Goal: Information Seeking & Learning: Learn about a topic

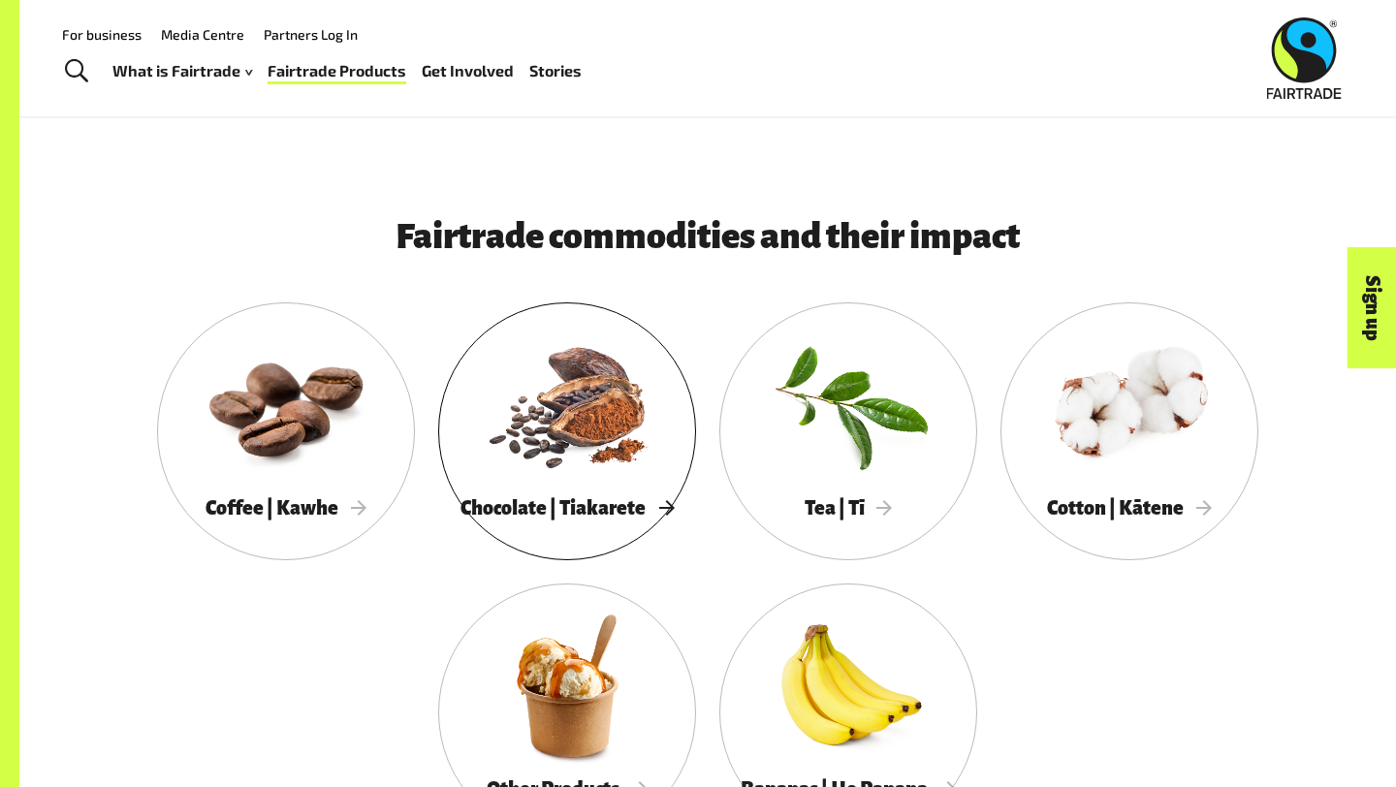
scroll to position [859, 0]
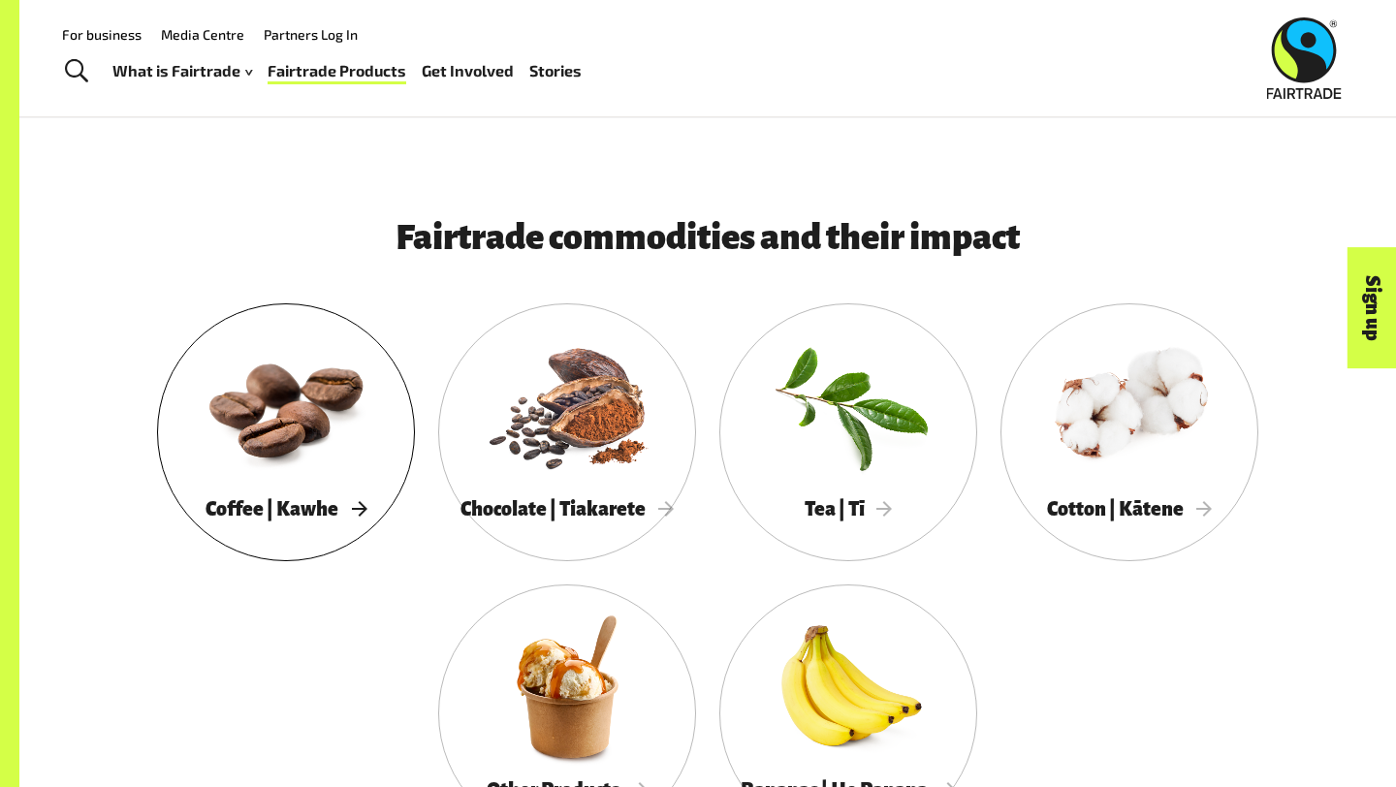
click at [304, 453] on div at bounding box center [286, 406] width 258 height 168
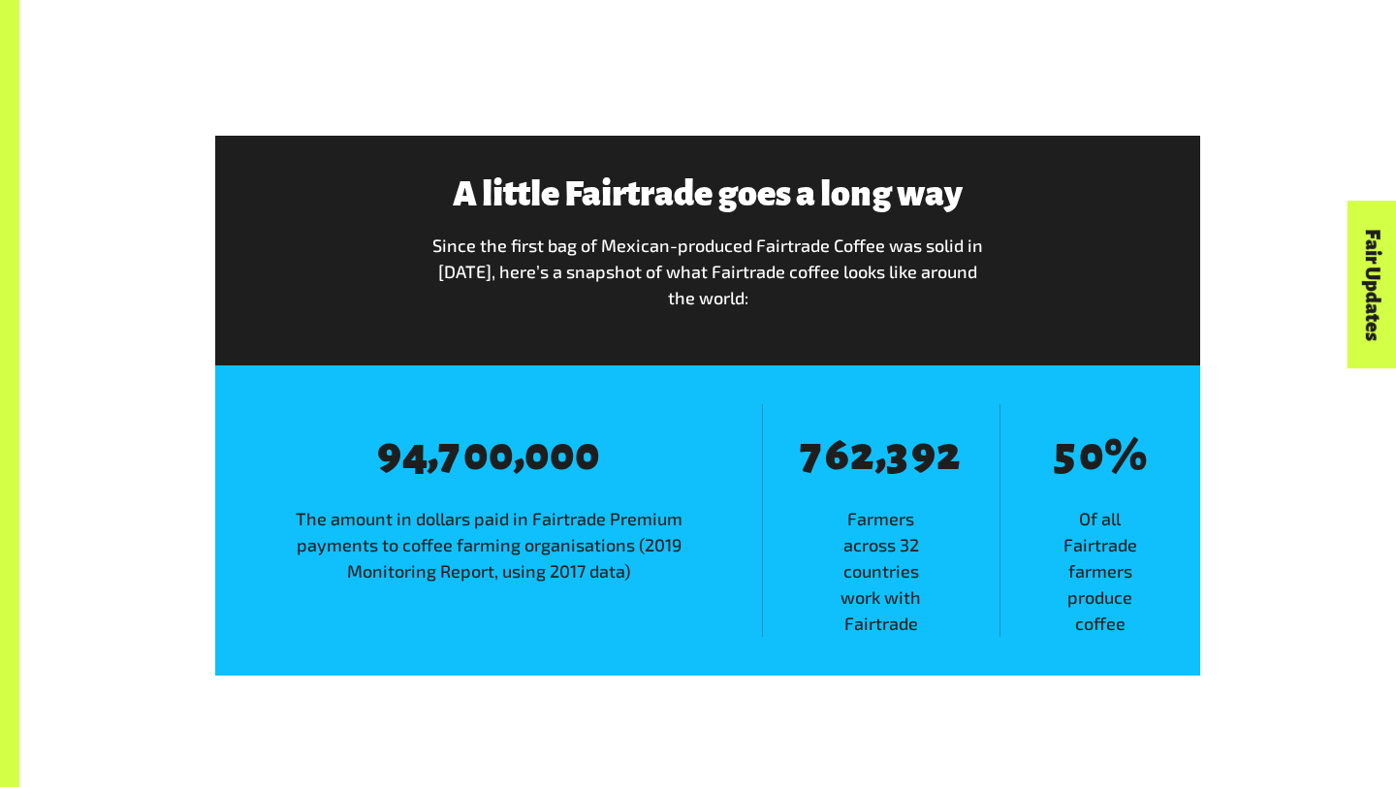
scroll to position [2917, 0]
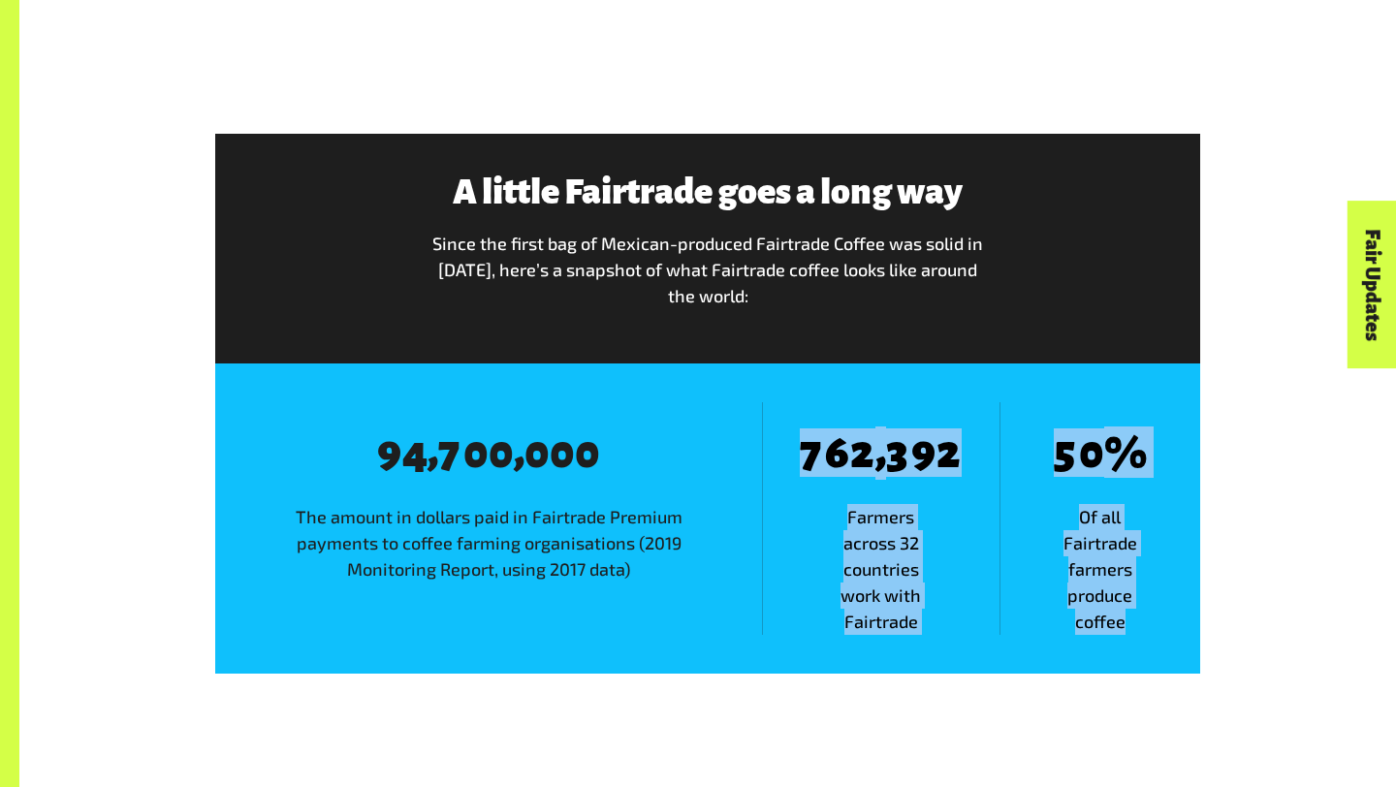
drag, startPoint x: 785, startPoint y: 474, endPoint x: 1121, endPoint y: 657, distance: 383.2
click at [1141, 665] on div "8 9 8 4 , 8 7 8 0 8 0 , 8 0 8 0 8 0 The amount in dollars paid in Fairtrade Pre…" at bounding box center [707, 519] width 985 height 310
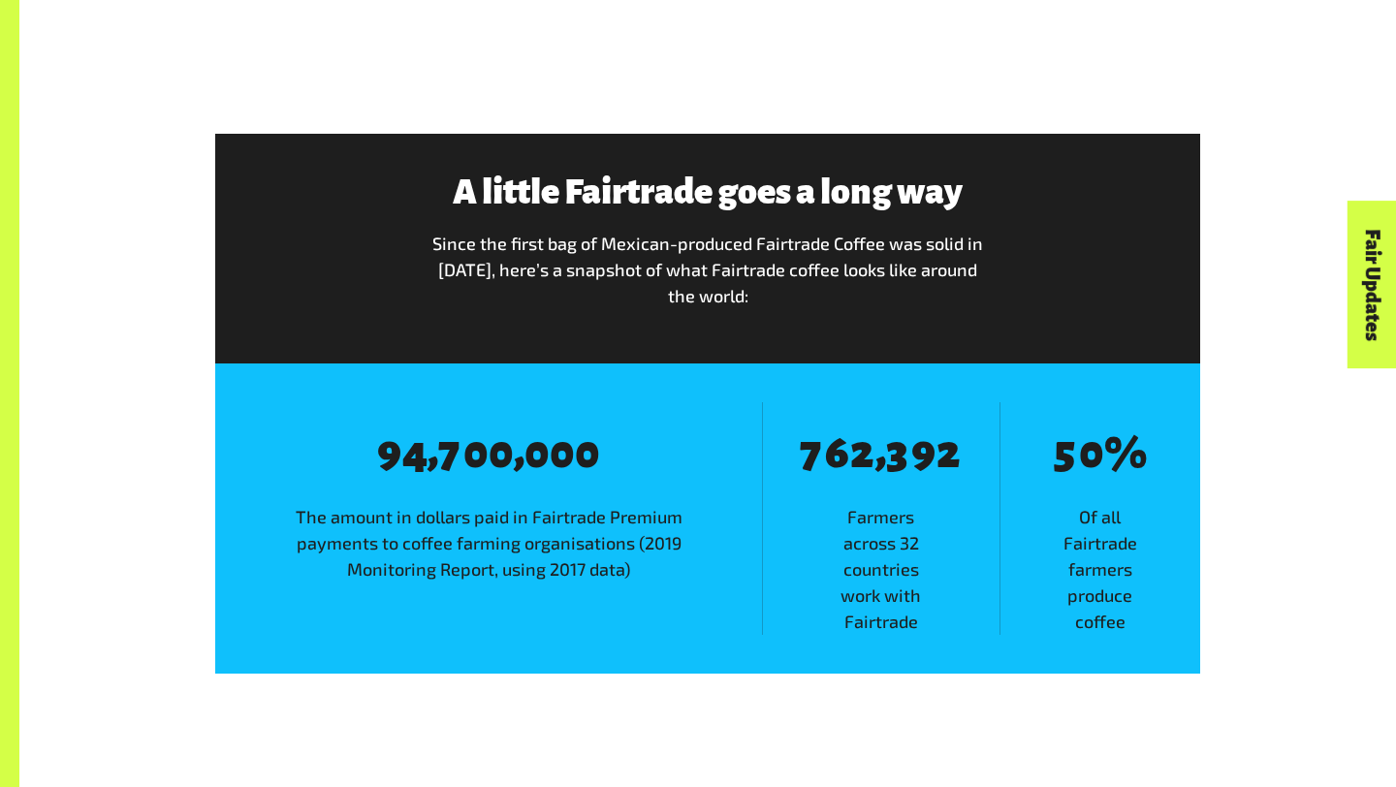
click at [1116, 657] on div "8 9 8 4 , 8 7 8 0 8 0 , 8 0 8 0 8 0 The amount in dollars paid in Fairtrade Pre…" at bounding box center [707, 519] width 985 height 310
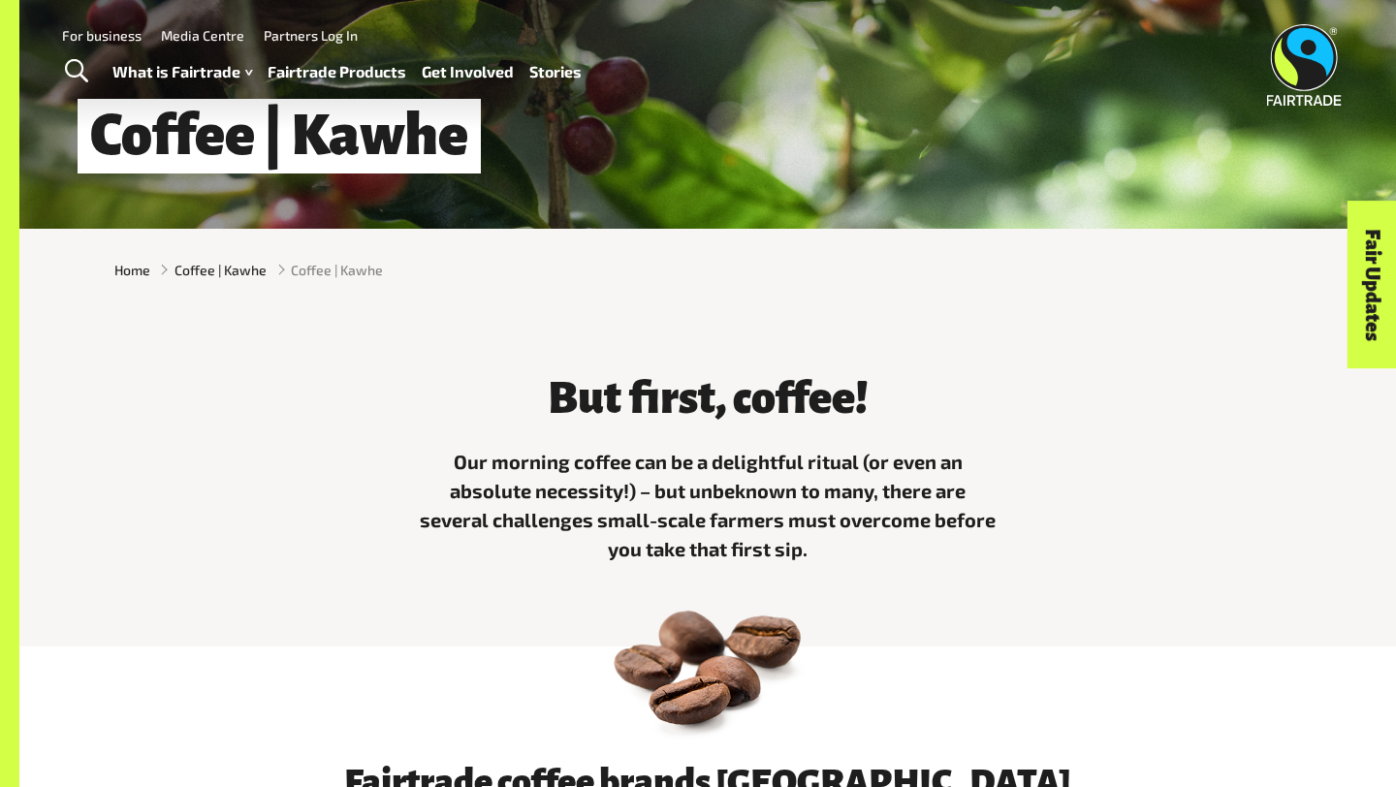
scroll to position [0, 0]
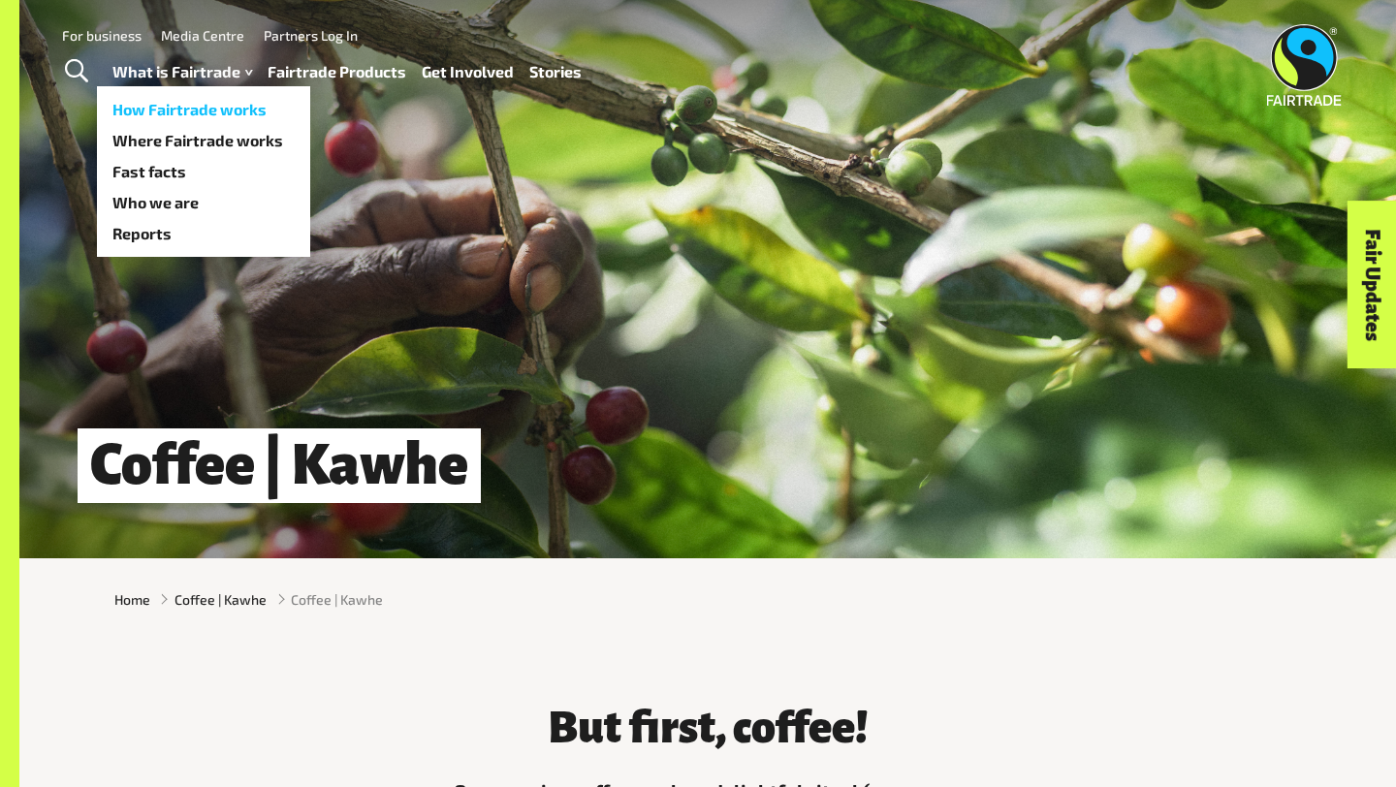
click at [205, 108] on link "How Fairtrade works" at bounding box center [203, 109] width 213 height 31
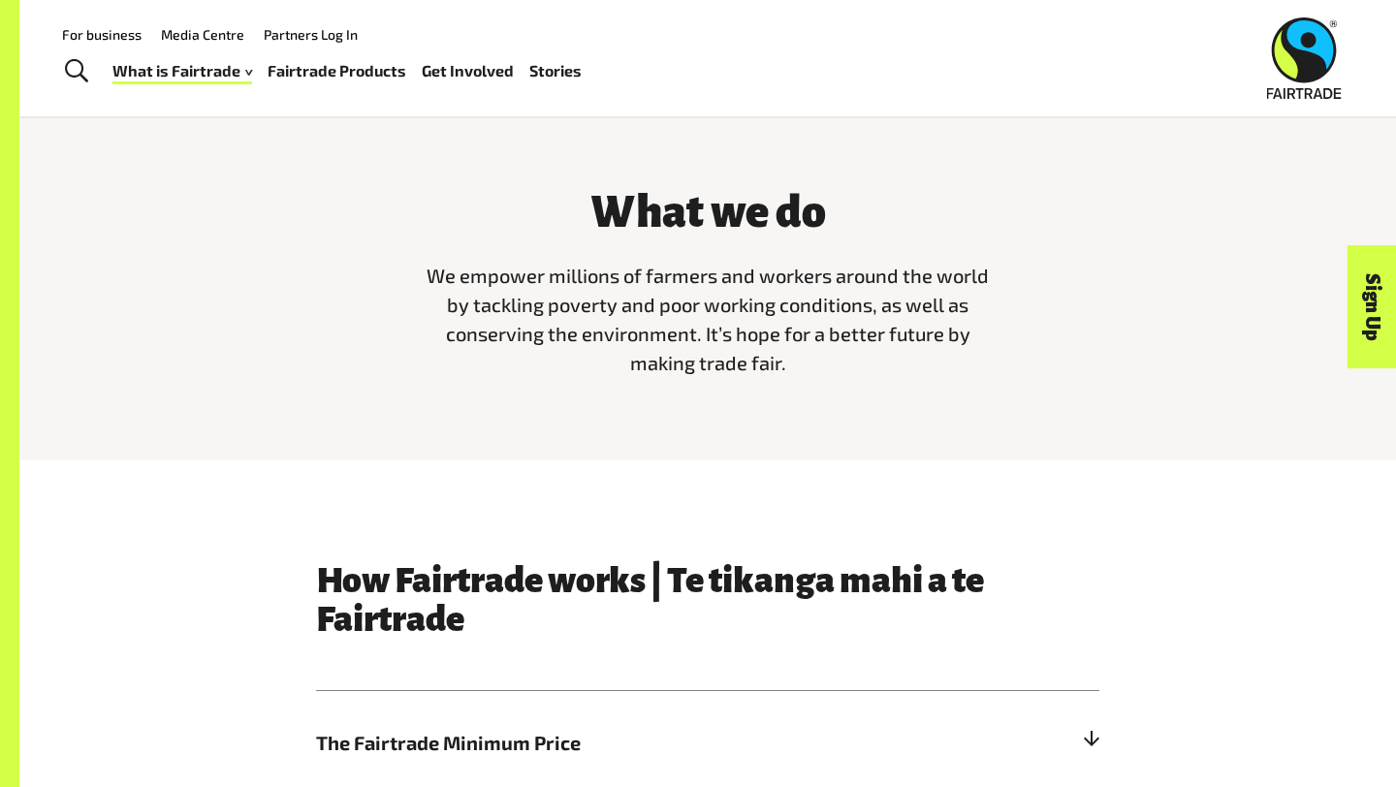
scroll to position [194, 0]
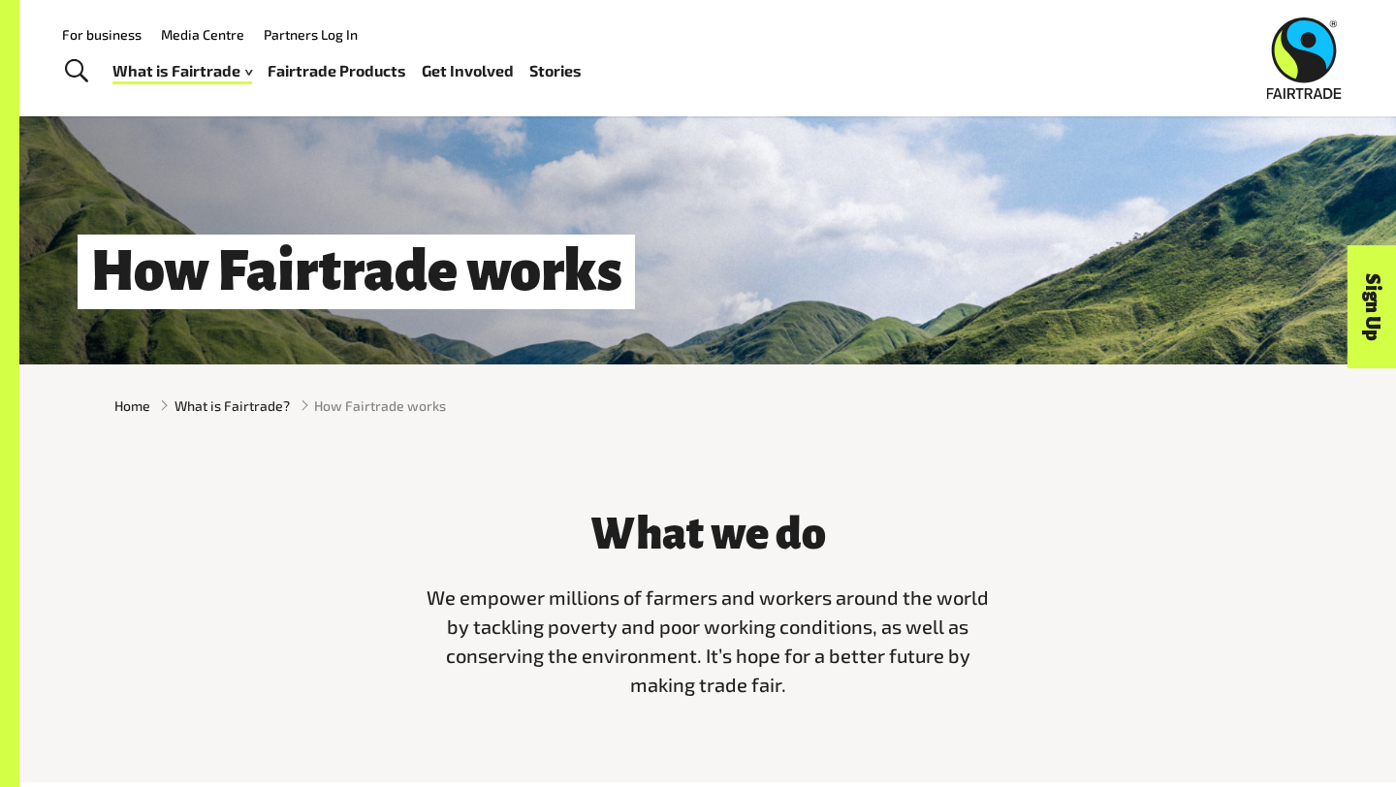
click at [352, 77] on link "Fairtrade Products" at bounding box center [337, 71] width 139 height 28
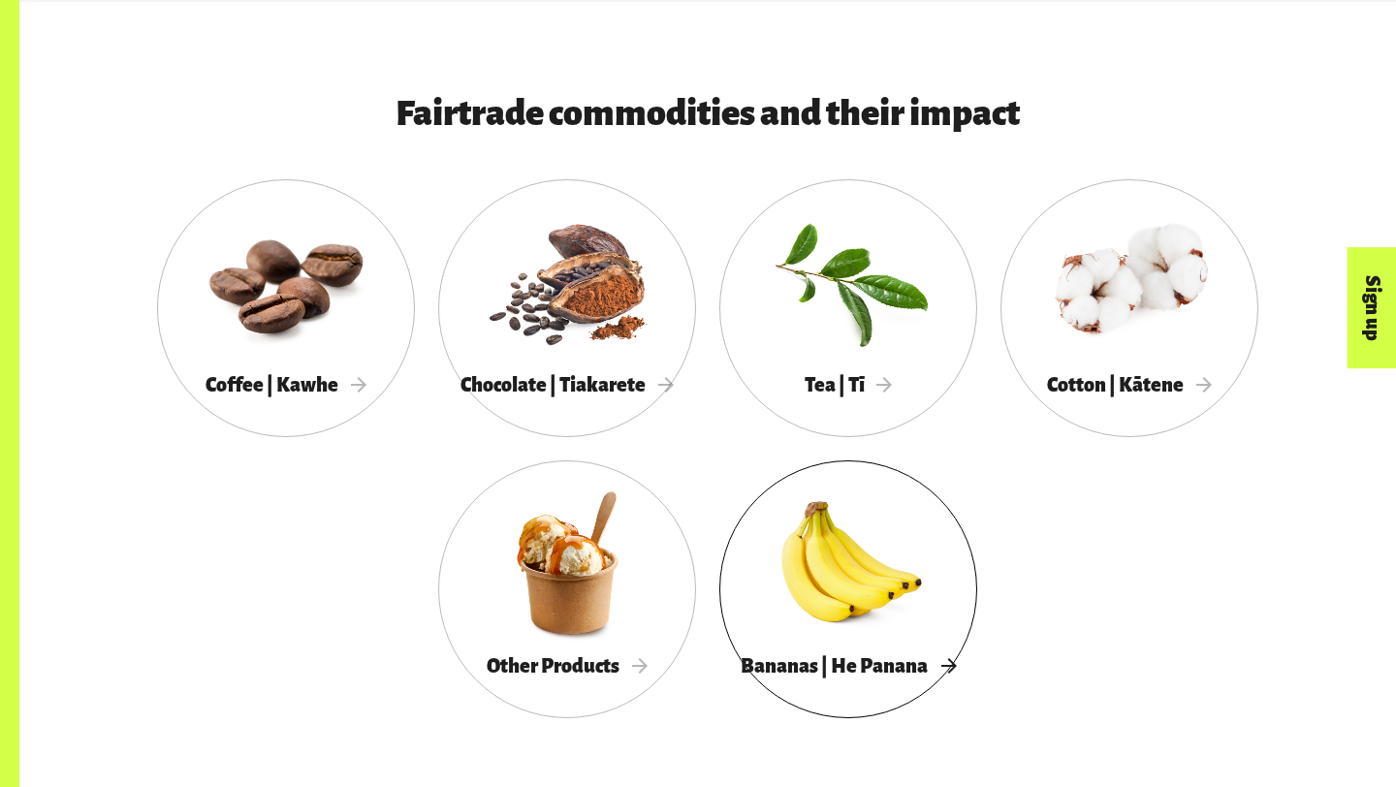
scroll to position [1086, 0]
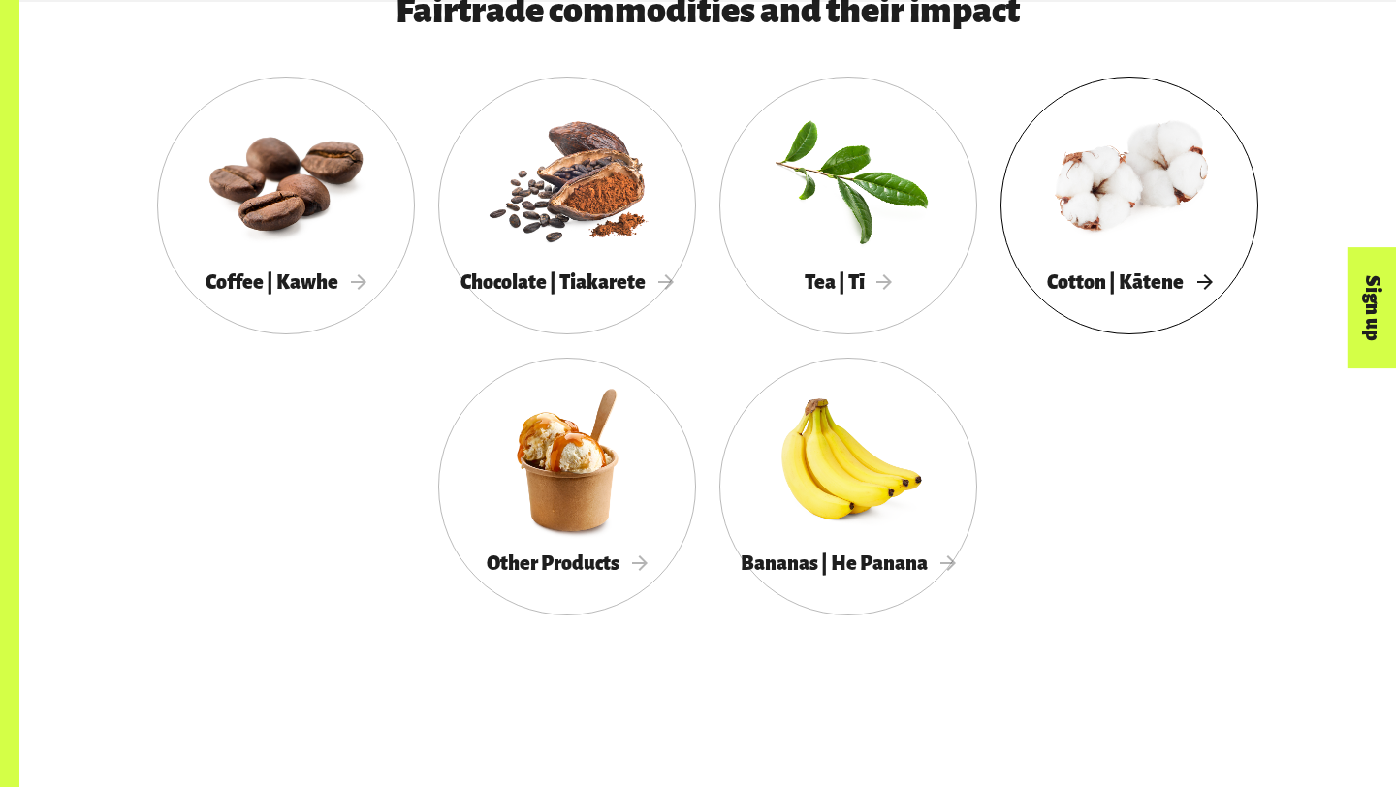
click at [1059, 255] on div at bounding box center [1130, 179] width 258 height 168
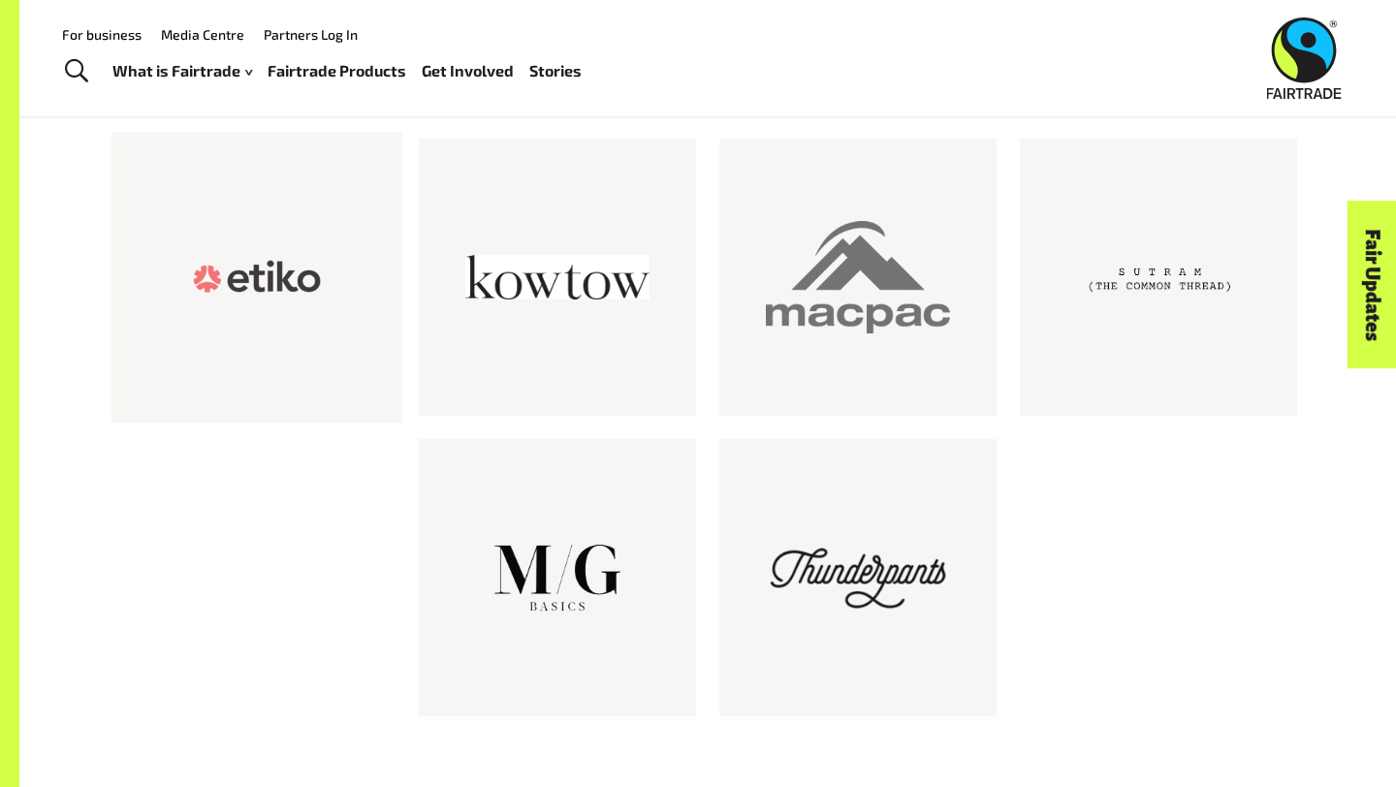
scroll to position [480, 0]
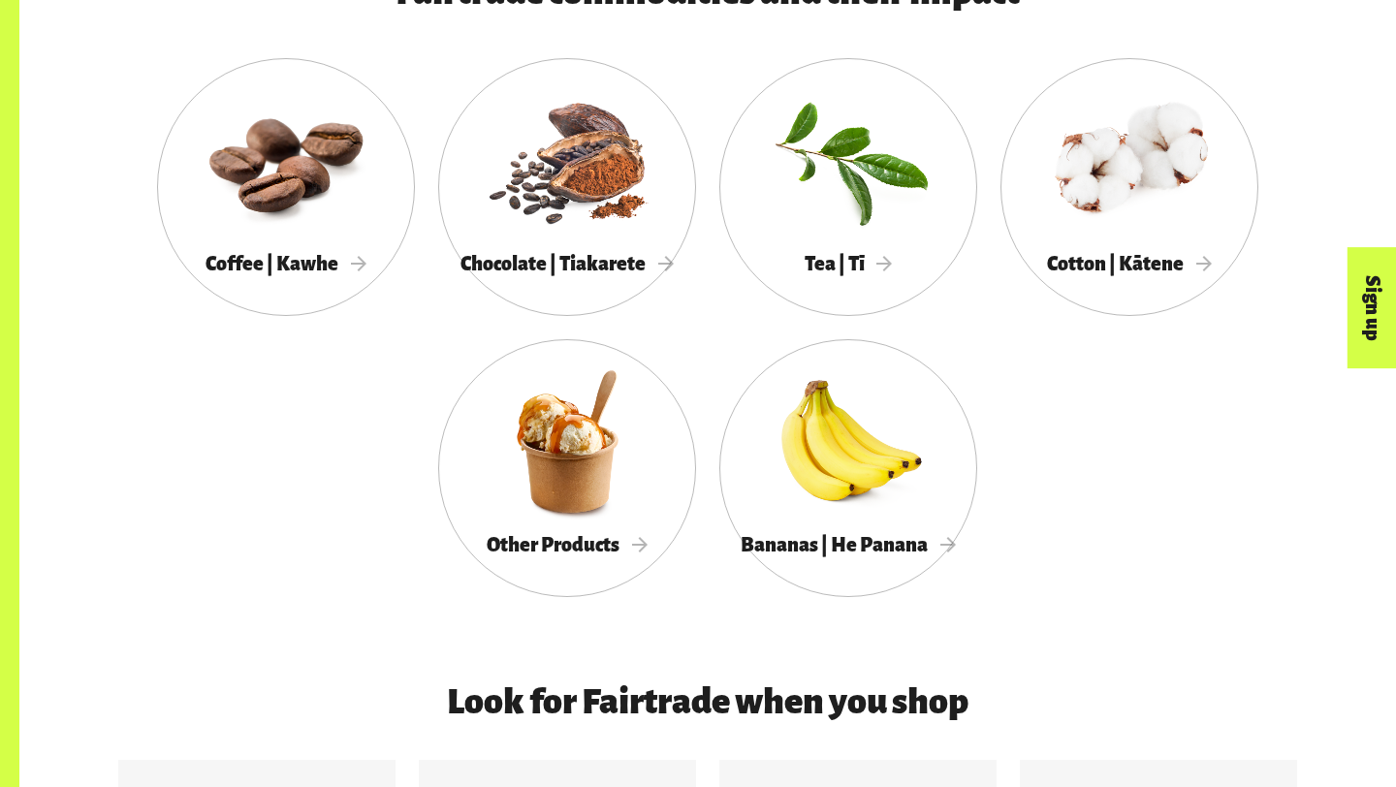
scroll to position [1315, 0]
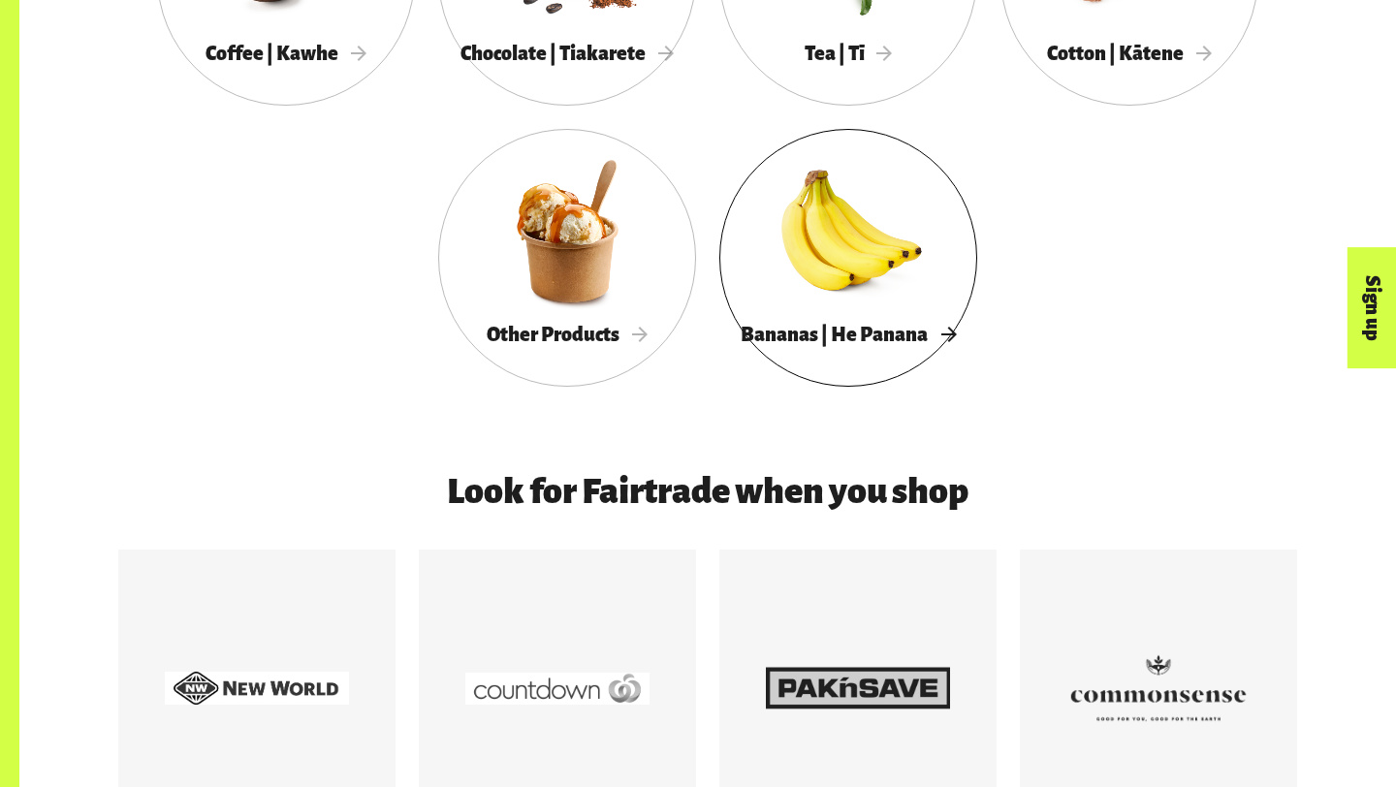
click at [849, 292] on div at bounding box center [849, 231] width 258 height 168
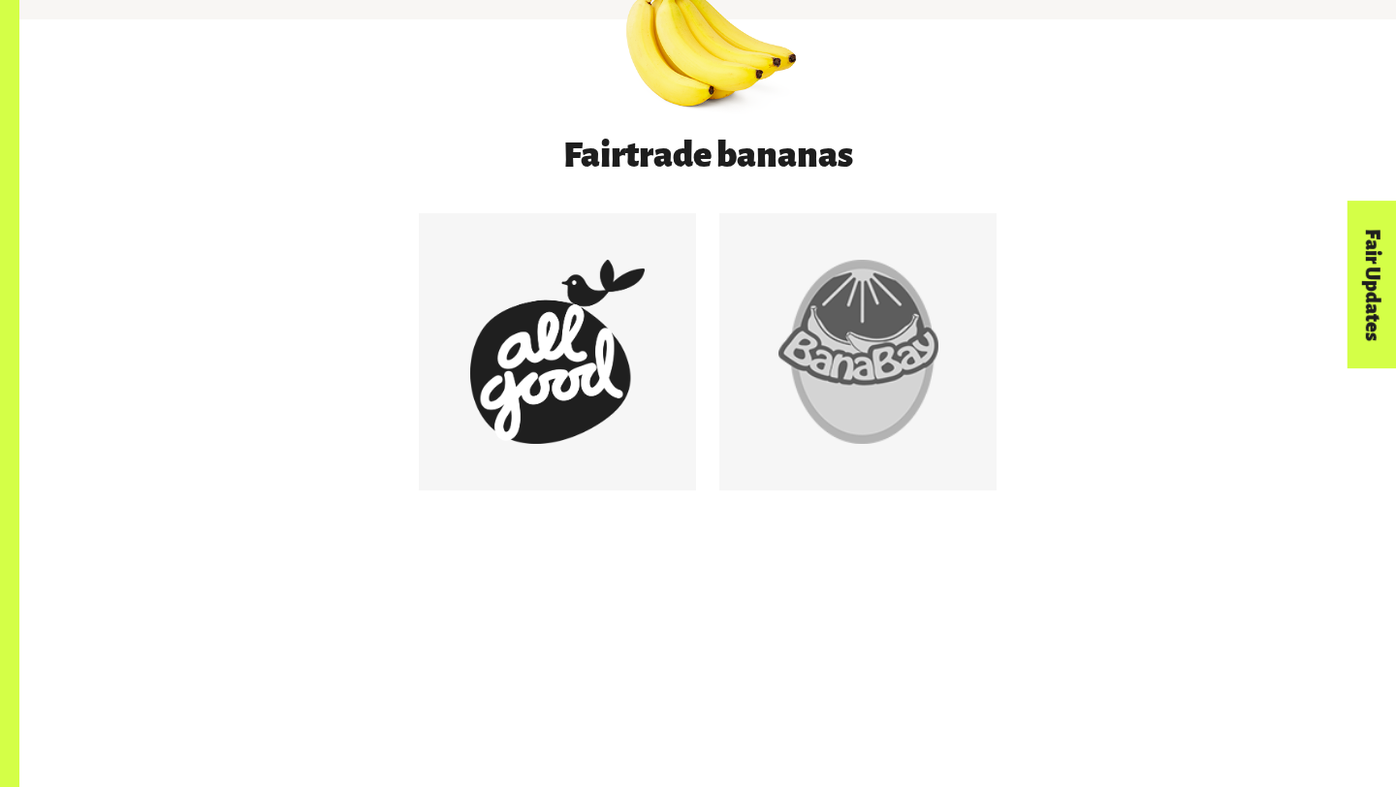
scroll to position [1118, 0]
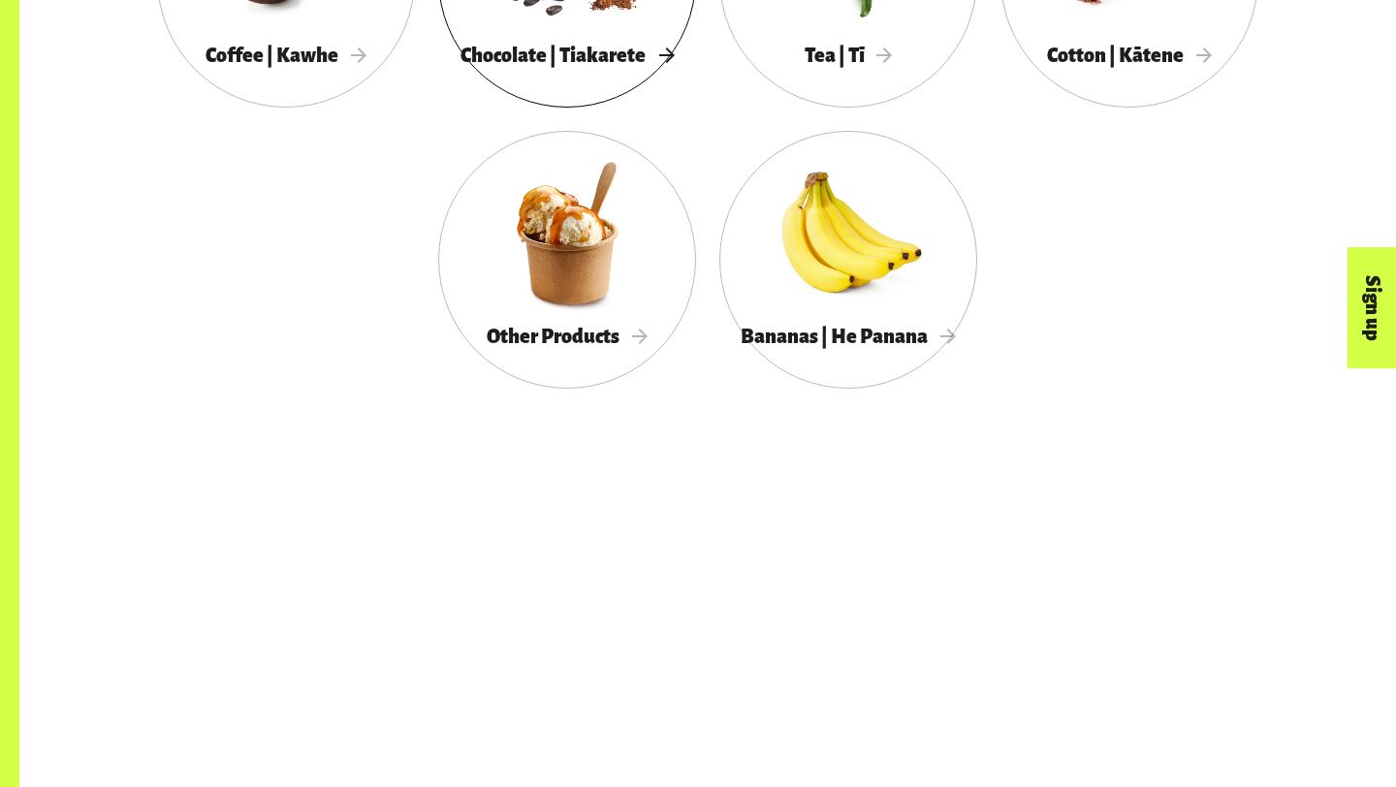
scroll to position [1315, 0]
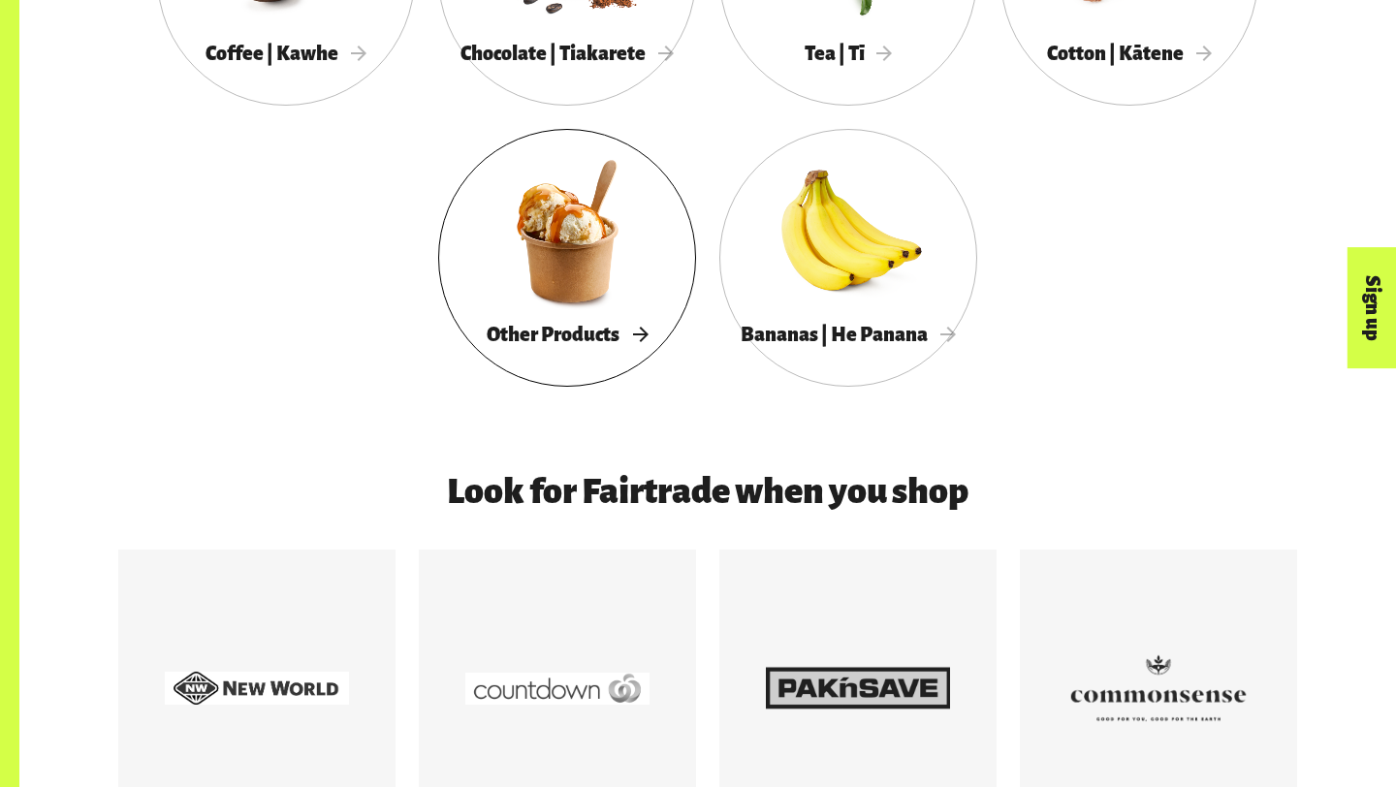
click at [570, 345] on span "Other Products" at bounding box center [567, 334] width 161 height 21
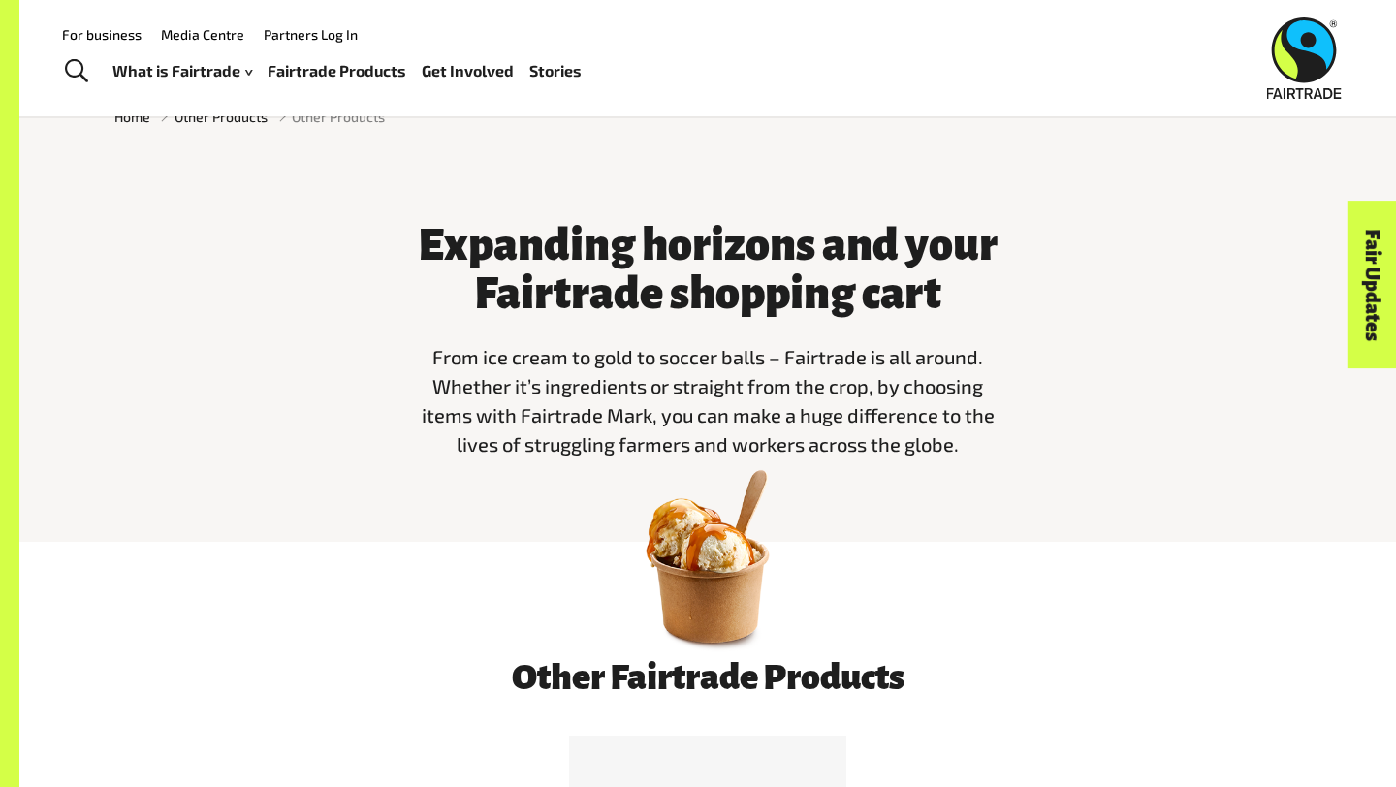
scroll to position [206, 0]
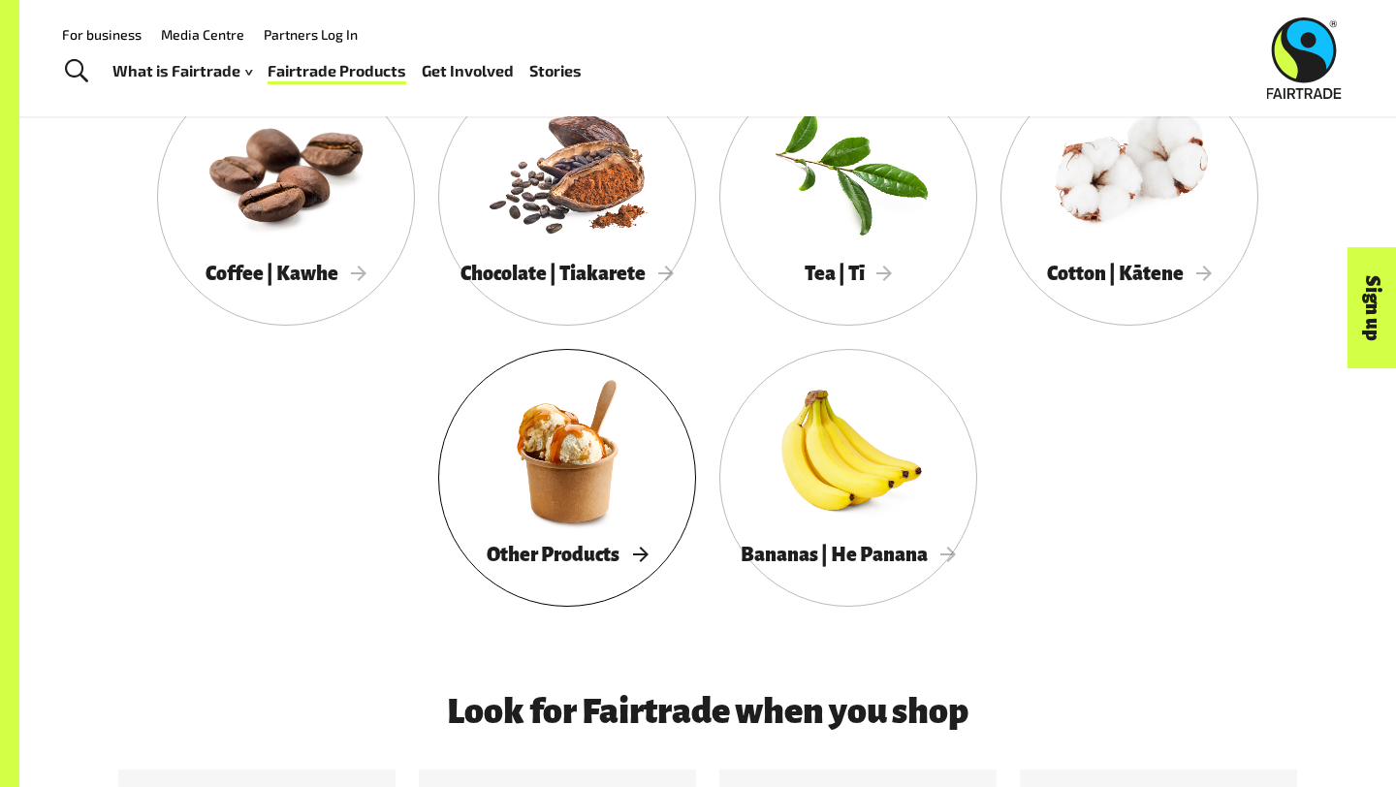
scroll to position [999, 0]
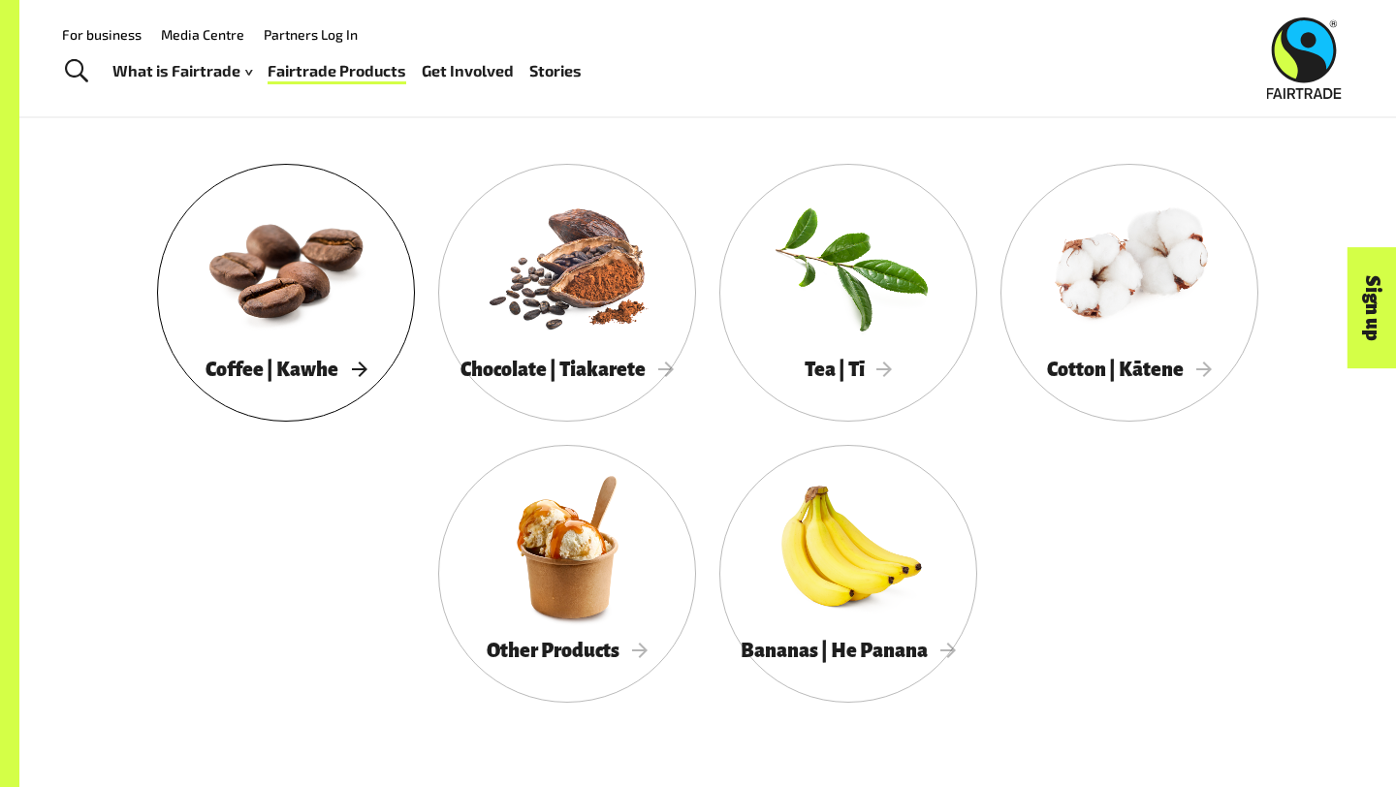
click at [360, 314] on div at bounding box center [286, 266] width 258 height 168
